Goal: Information Seeking & Learning: Check status

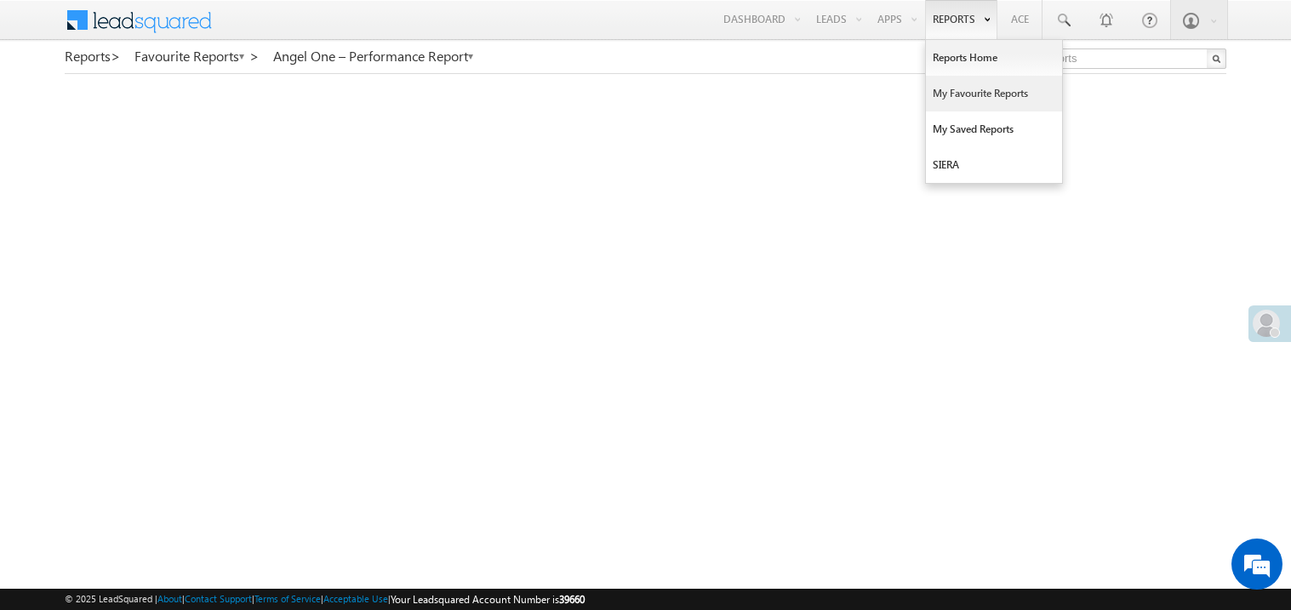
click at [976, 94] on link "My Favourite Reports" at bounding box center [994, 94] width 136 height 36
click at [964, 99] on link "My Favourite Reports" at bounding box center [994, 94] width 136 height 36
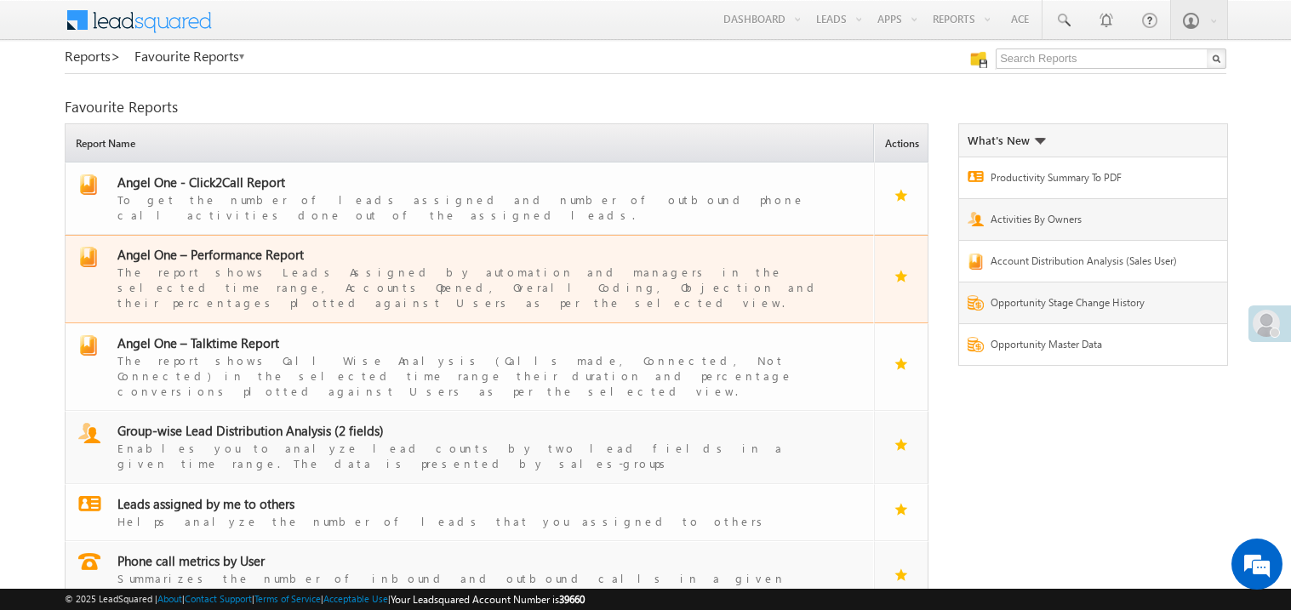
click at [287, 263] on div "The report shows Leads Assigned by automation and managers in the selected time…" at bounding box center [479, 287] width 725 height 48
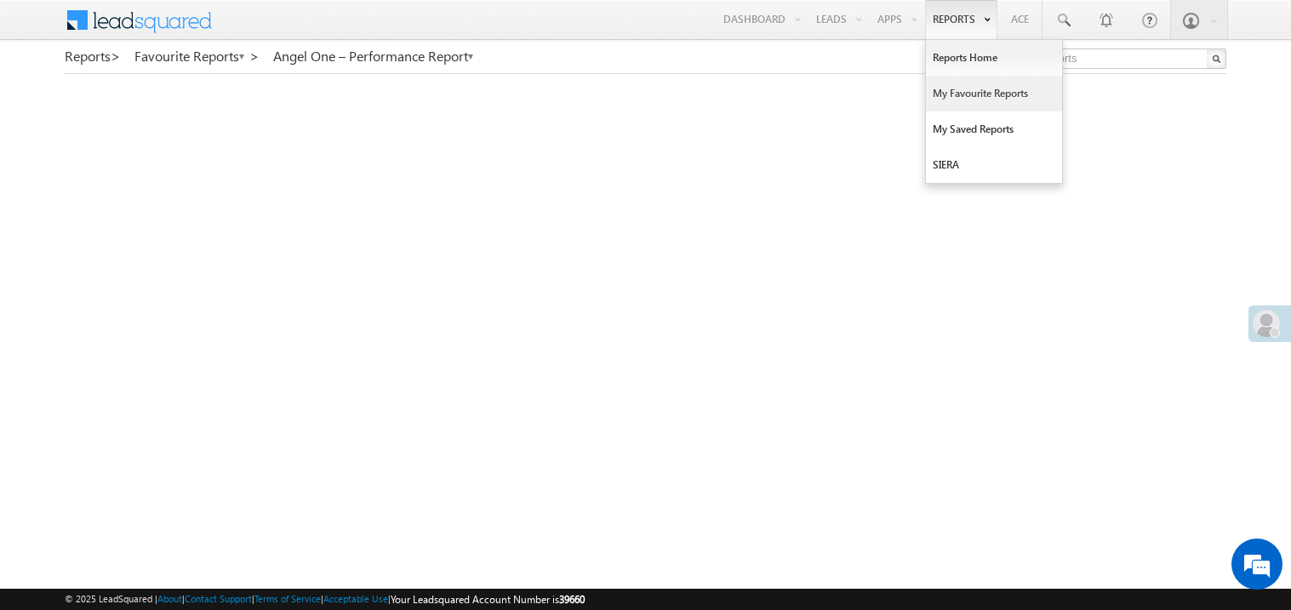
click at [959, 91] on link "My Favourite Reports" at bounding box center [994, 94] width 136 height 36
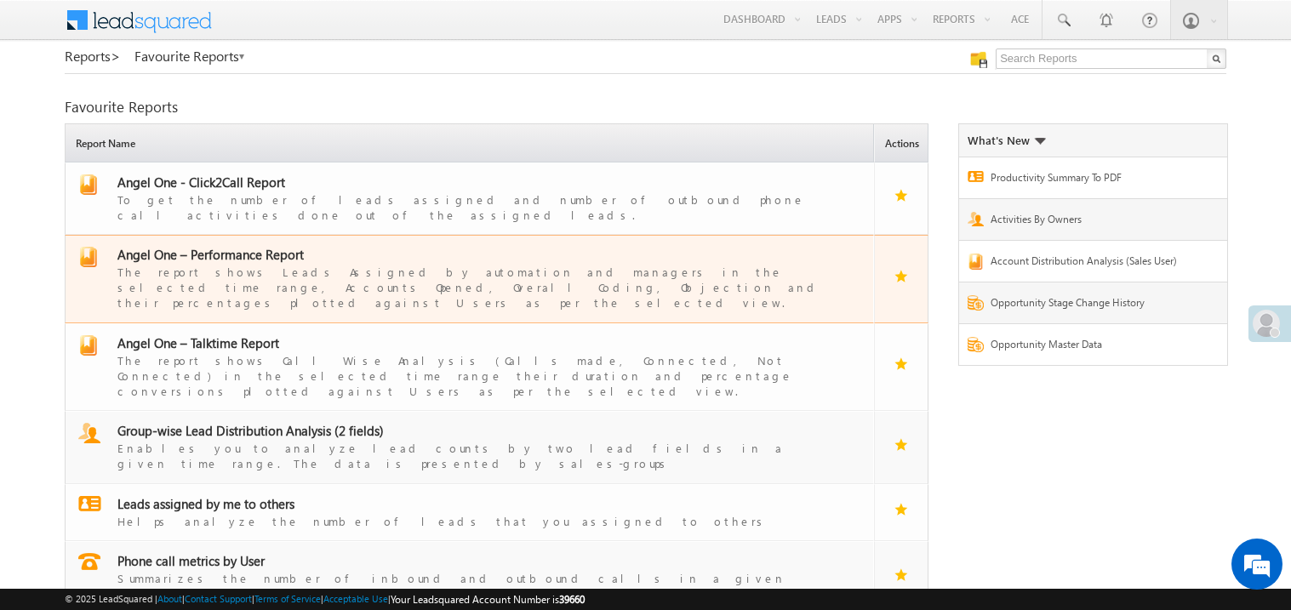
click at [244, 246] on span "Angel One – Performance Report" at bounding box center [210, 254] width 186 height 17
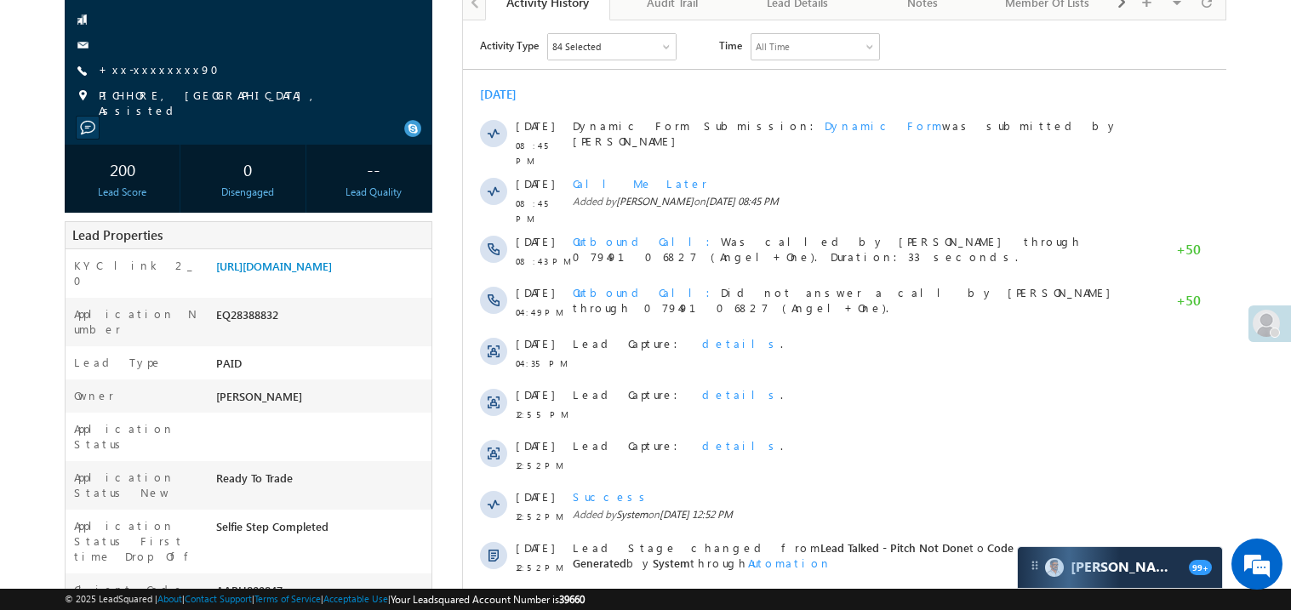
scroll to position [203, 0]
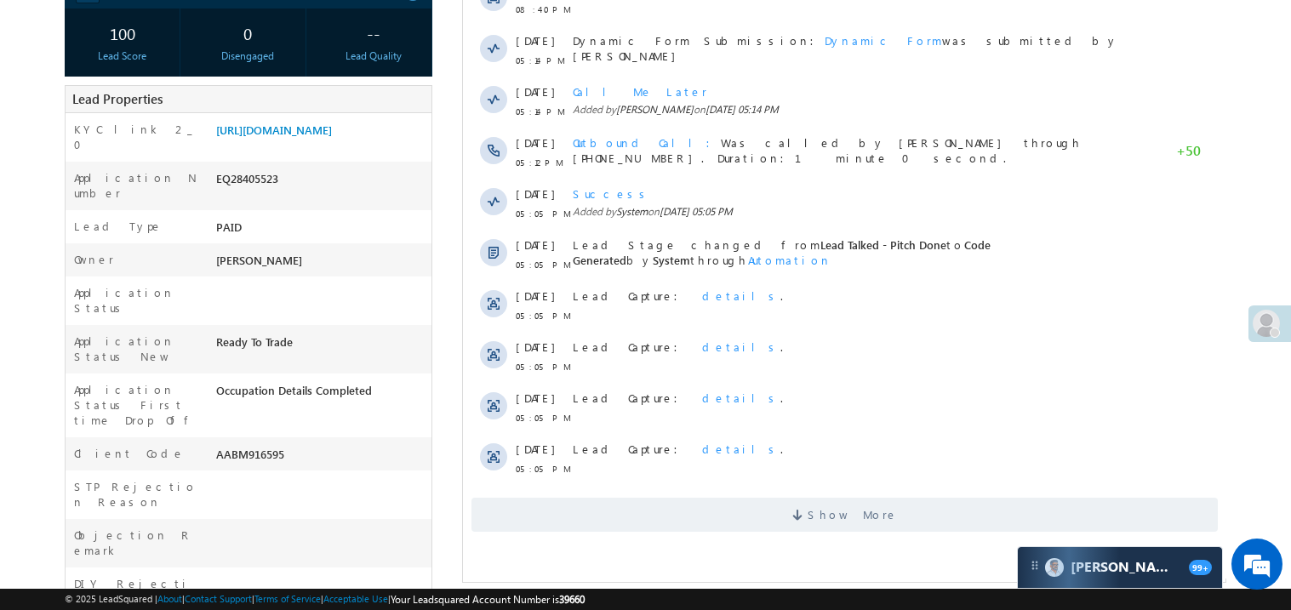
click at [51, 292] on body "Menu Madhavi Sumit Sumit .Madh avi@a ngelb rokin g.com" at bounding box center [645, 365] width 1291 height 1342
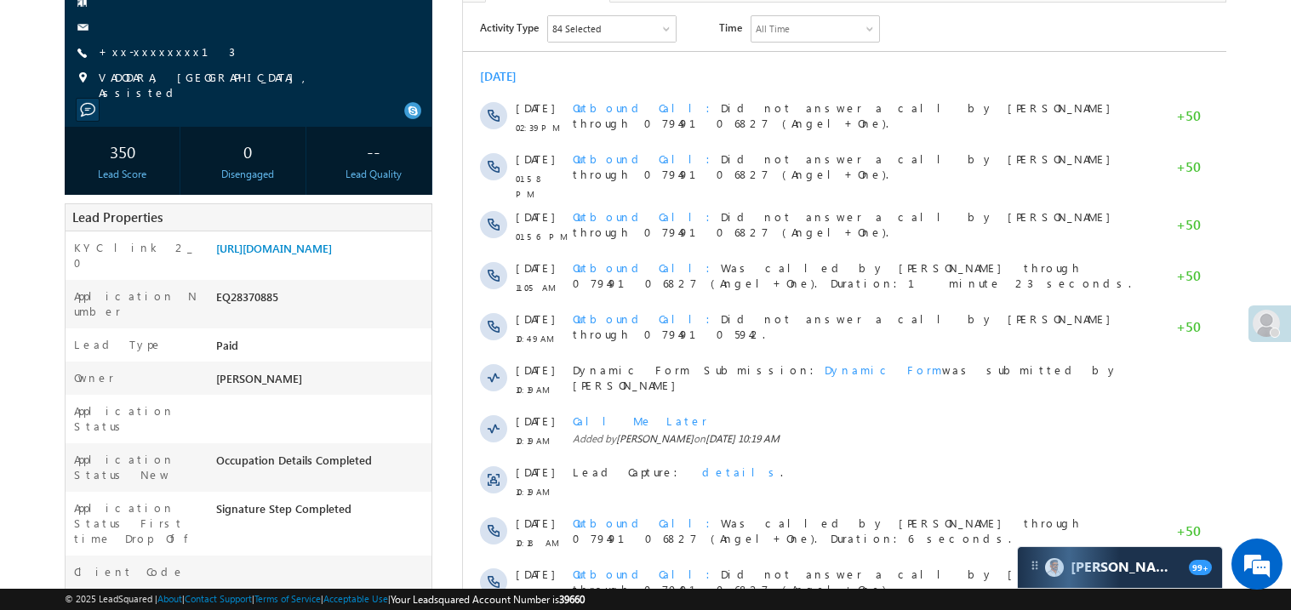
scroll to position [237, 0]
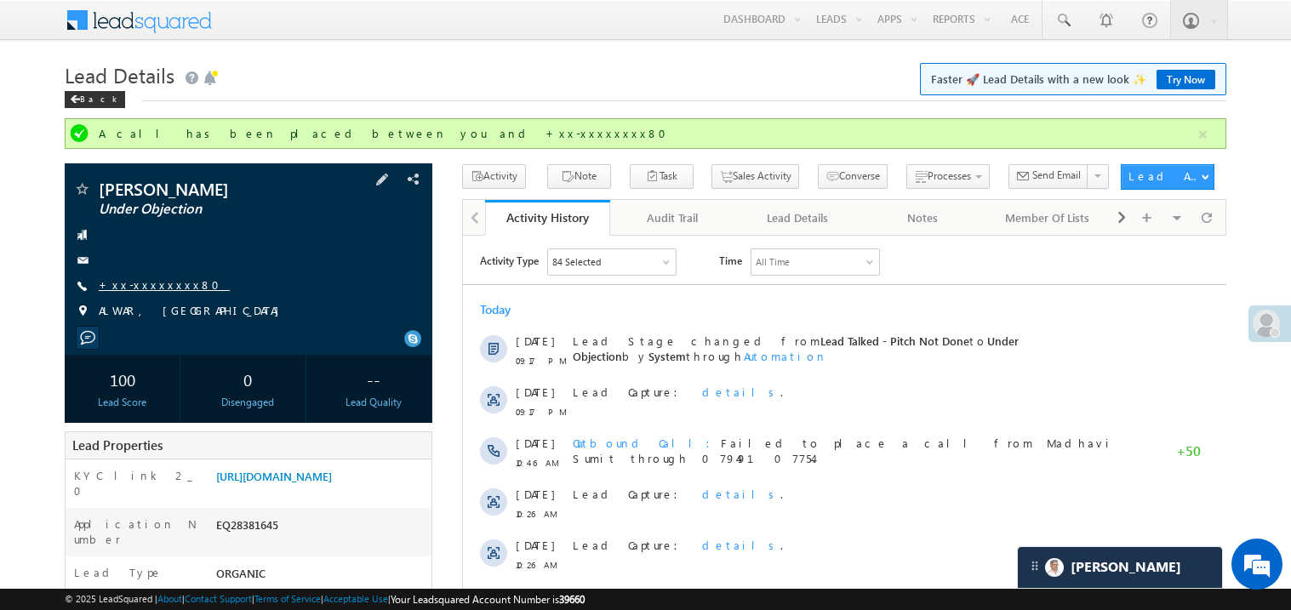
click at [167, 288] on link "+xx-xxxxxxxx80" at bounding box center [164, 284] width 131 height 14
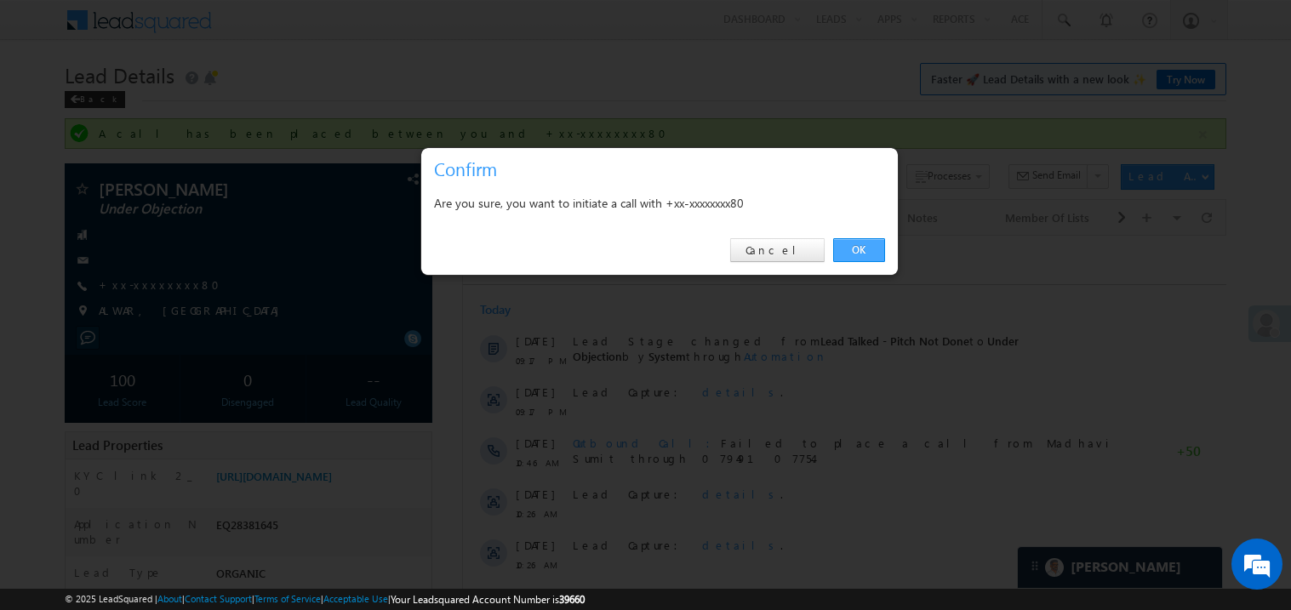
click at [855, 255] on link "OK" at bounding box center [859, 250] width 52 height 24
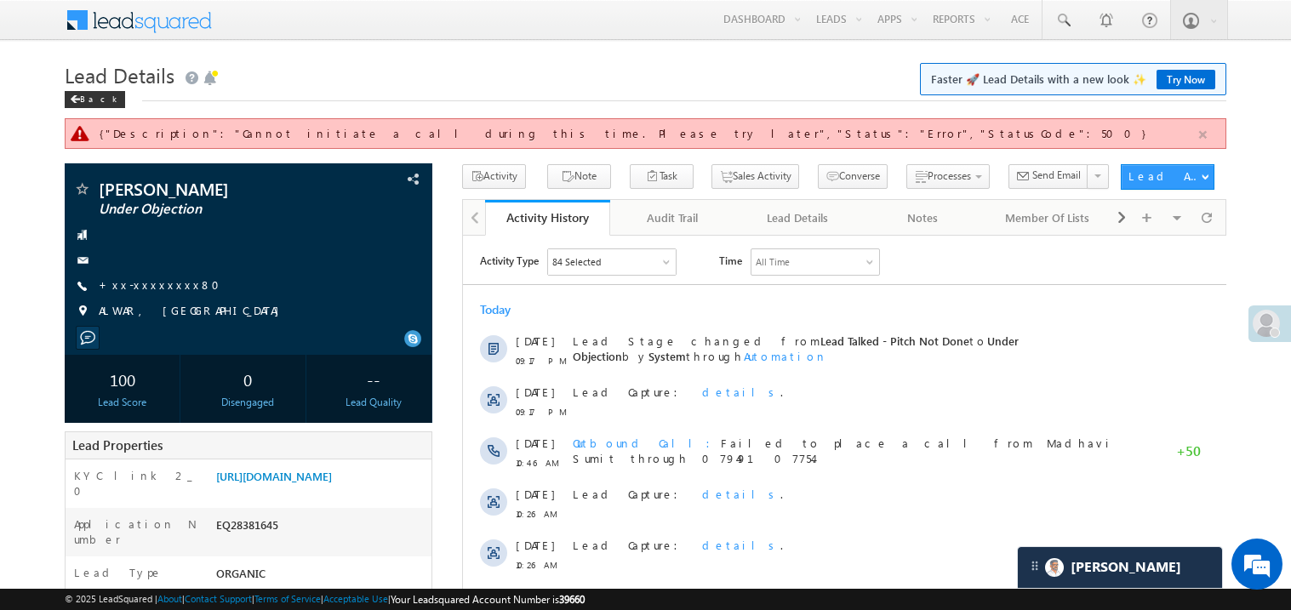
click at [1203, 134] on button "button" at bounding box center [1203, 134] width 21 height 21
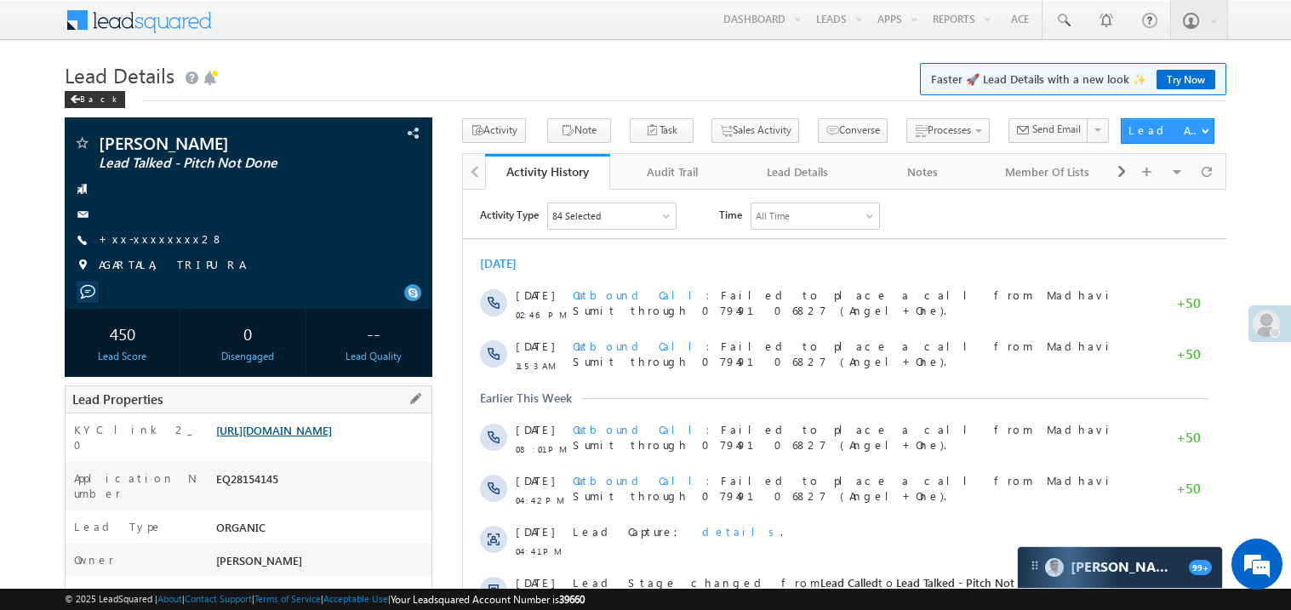
click at [329, 438] on link "https://angelbroking1-pk3em7sa.customui-test.leadsquared.com?leadId=4ab34f36-2f…" at bounding box center [274, 430] width 116 height 14
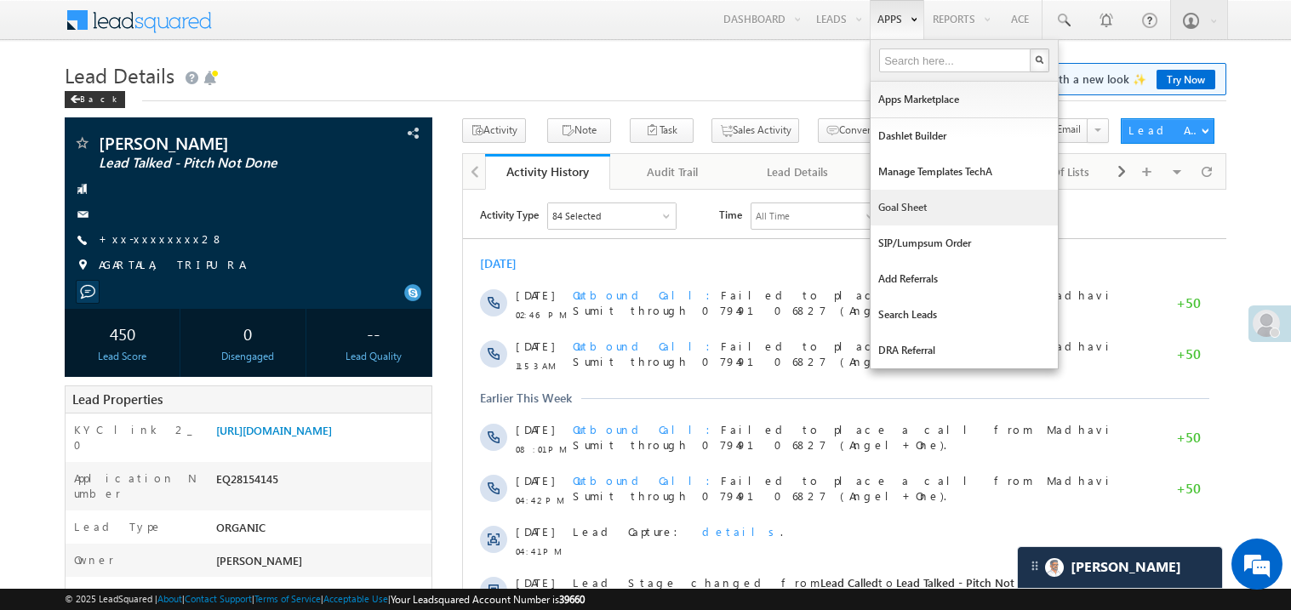
click at [902, 208] on link "Goal Sheet" at bounding box center [964, 208] width 187 height 36
